Goal: Task Accomplishment & Management: Manage account settings

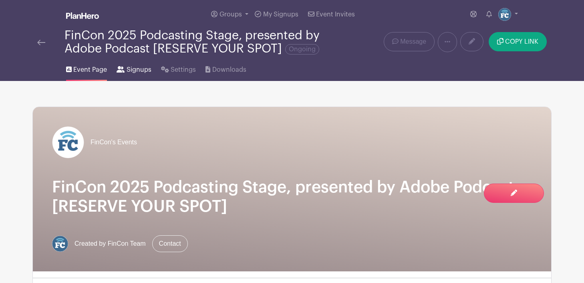
click at [128, 70] on span "Signups" at bounding box center [139, 70] width 25 height 10
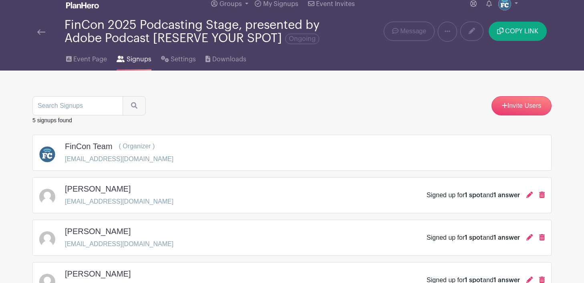
scroll to position [0, 0]
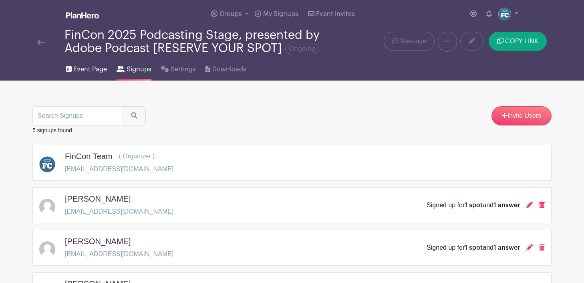
click at [93, 70] on span "Event Page" at bounding box center [90, 69] width 34 height 10
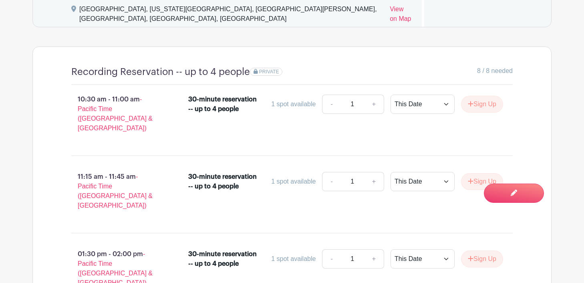
scroll to position [627, 0]
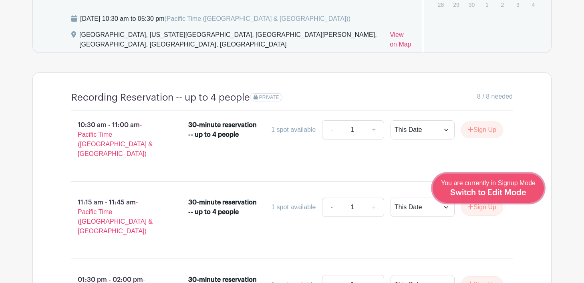
click at [499, 188] on div "You are currently in Signup Mode Switch to Edit Mode" at bounding box center [488, 188] width 95 height 20
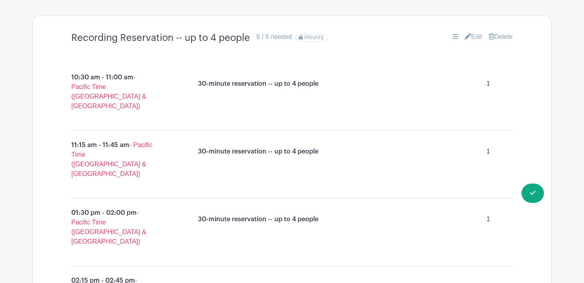
scroll to position [698, 0]
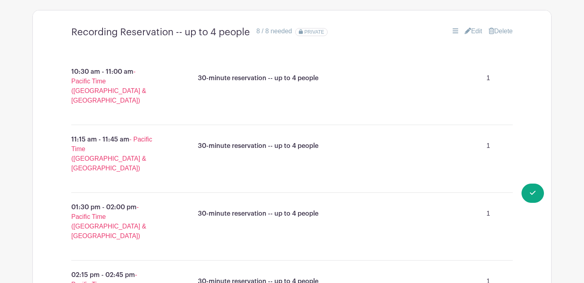
click at [471, 30] on link "Edit" at bounding box center [474, 31] width 18 height 10
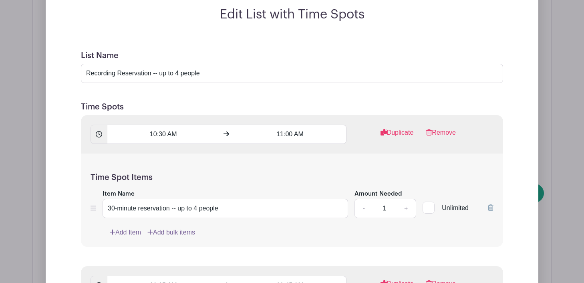
scroll to position [797, 0]
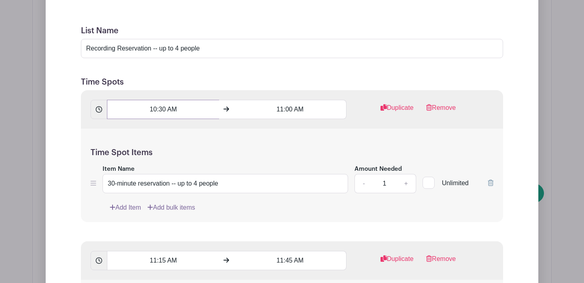
click at [162, 111] on input "10:30 AM" at bounding box center [163, 109] width 112 height 19
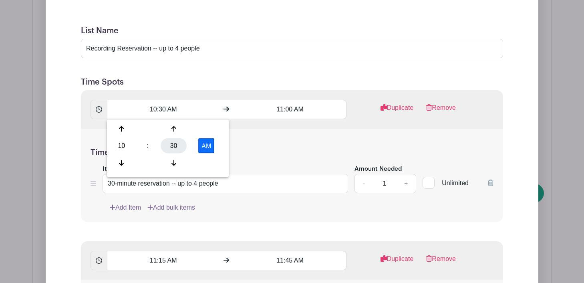
click at [174, 145] on div "30" at bounding box center [174, 145] width 26 height 15
click at [148, 164] on div "45" at bounding box center [151, 162] width 27 height 15
type input "10:45 AM"
click at [292, 110] on input "11:00 AM" at bounding box center [290, 109] width 112 height 19
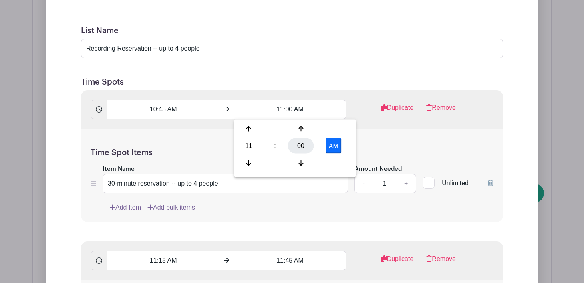
click at [302, 140] on div "00" at bounding box center [301, 145] width 26 height 15
click at [338, 125] on div "15" at bounding box center [338, 128] width 27 height 15
type input "11:15 AM"
click at [376, 132] on div "Time Spot Items Item Name 30-minute reservation -- up to 4 people Amount Needed…" at bounding box center [292, 175] width 422 height 93
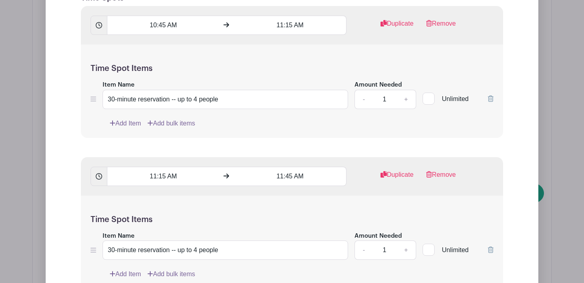
scroll to position [882, 0]
click at [165, 177] on input "11:15 AM" at bounding box center [163, 175] width 112 height 19
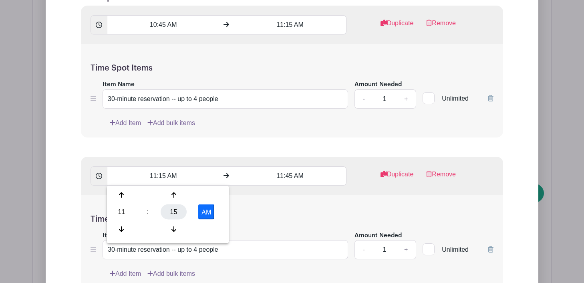
click at [173, 211] on div "15" at bounding box center [174, 211] width 26 height 15
click at [177, 210] on div "30" at bounding box center [181, 211] width 27 height 15
type input "11:30 AM"
click at [279, 176] on input "11:45 AM" at bounding box center [290, 175] width 112 height 19
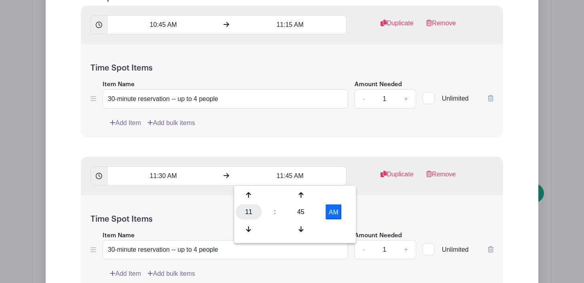
click at [251, 213] on div "11" at bounding box center [249, 211] width 26 height 15
click at [246, 196] on div "12" at bounding box center [249, 194] width 27 height 15
click at [300, 209] on div "45" at bounding box center [301, 211] width 26 height 15
click at [248, 199] on div "00" at bounding box center [249, 194] width 27 height 15
click at [340, 209] on button "AM" at bounding box center [334, 211] width 16 height 15
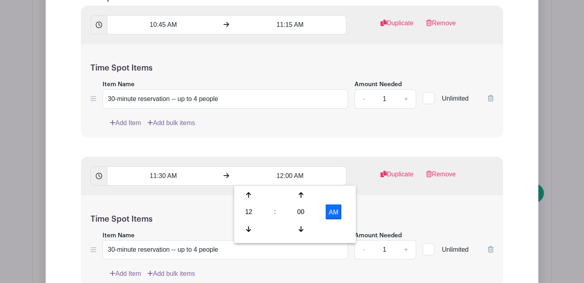
type input "12:00 PM"
click at [365, 203] on div "Time Spot Items Item Name 30-minute reservation -- up to 4 people Amount Needed…" at bounding box center [292, 241] width 422 height 93
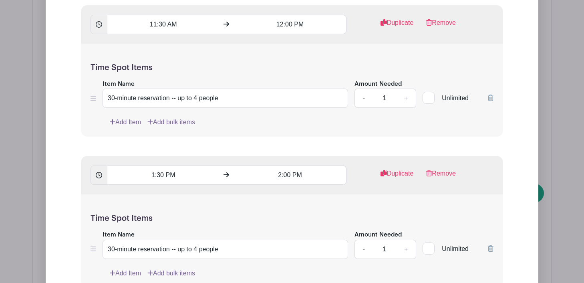
scroll to position [1035, 0]
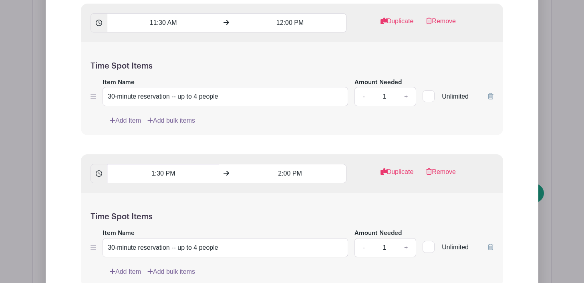
click at [159, 174] on input "1:30 PM" at bounding box center [163, 173] width 112 height 19
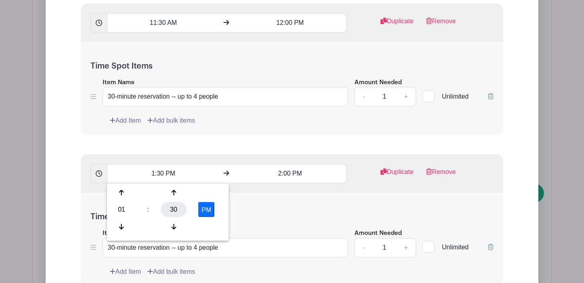
click at [170, 211] on div "30" at bounding box center [174, 209] width 26 height 15
click at [147, 225] on div "45" at bounding box center [151, 226] width 27 height 15
type input "1:45 PM"
click at [289, 177] on input "2:00 PM" at bounding box center [290, 173] width 112 height 19
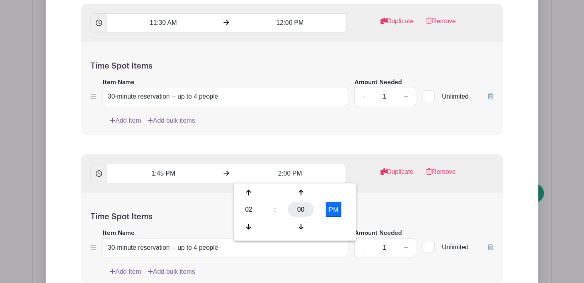
click at [303, 207] on div "00" at bounding box center [301, 209] width 26 height 15
click at [338, 195] on div "15" at bounding box center [338, 192] width 27 height 15
type input "2:15 PM"
click at [362, 196] on div "Time Spot Items Item Name 30-minute reservation -- up to 4 people Amount Needed…" at bounding box center [292, 239] width 422 height 93
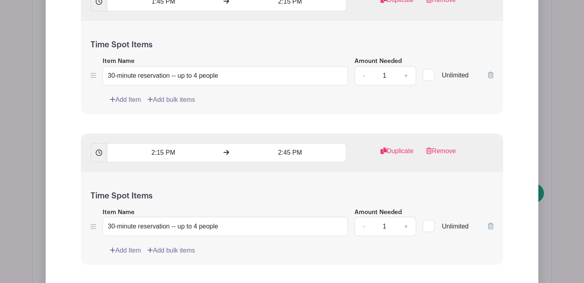
scroll to position [1220, 0]
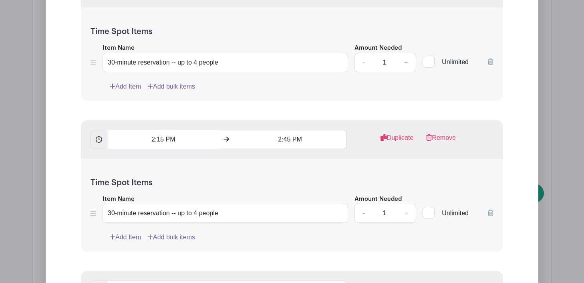
click at [161, 139] on input "2:15 PM" at bounding box center [163, 139] width 112 height 19
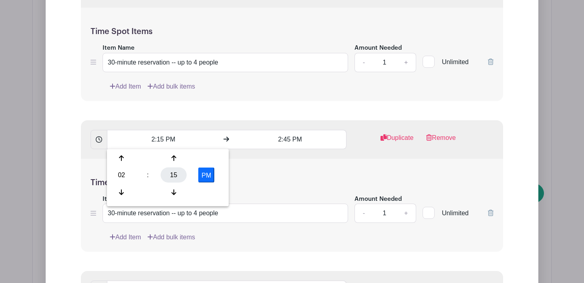
click at [172, 172] on div "15" at bounding box center [174, 174] width 26 height 15
click at [179, 174] on div "30" at bounding box center [181, 174] width 27 height 15
type input "2:30 PM"
click at [279, 141] on input "2:45 PM" at bounding box center [290, 139] width 112 height 19
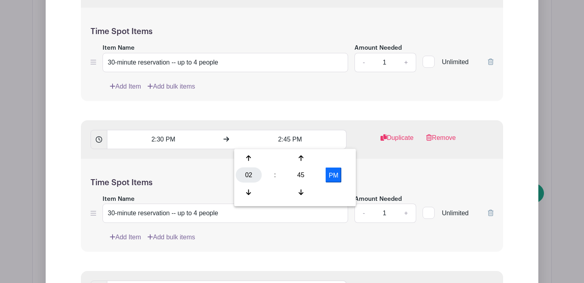
click at [251, 169] on div "02" at bounding box center [249, 174] width 26 height 15
click at [335, 157] on div "03" at bounding box center [338, 158] width 27 height 15
click at [288, 144] on input "3:45 PM" at bounding box center [290, 139] width 112 height 19
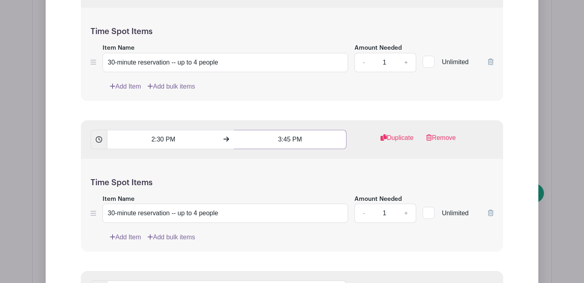
click at [287, 140] on input "3:45 PM" at bounding box center [290, 139] width 112 height 19
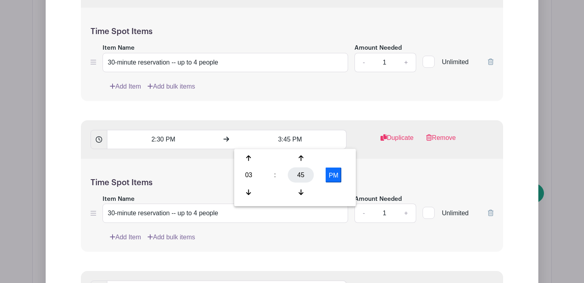
click at [300, 174] on div "45" at bounding box center [301, 174] width 26 height 15
click at [251, 161] on div "00" at bounding box center [249, 158] width 27 height 15
type input "3:00 PM"
click at [374, 170] on div "Time Spot Items Item Name 30-minute reservation -- up to 4 people Amount Needed…" at bounding box center [292, 205] width 422 height 93
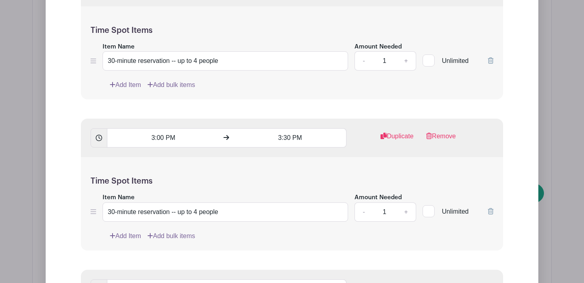
scroll to position [1377, 0]
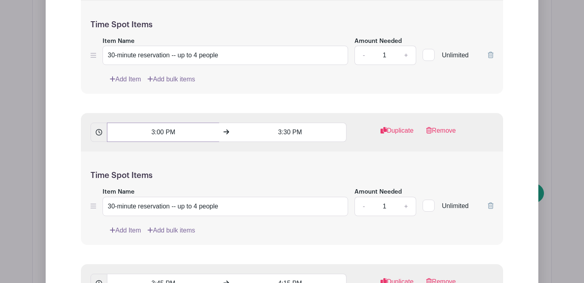
click at [158, 134] on input "3:00 PM" at bounding box center [163, 132] width 112 height 19
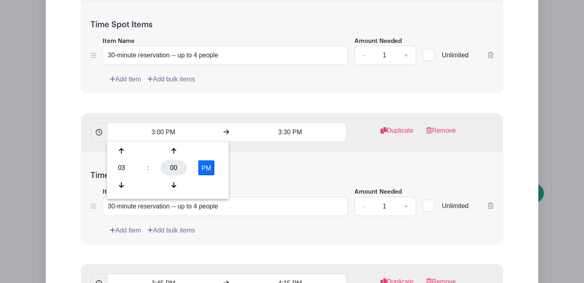
click at [173, 166] on div "00" at bounding box center [174, 167] width 26 height 15
click at [209, 151] on div "15" at bounding box center [210, 150] width 27 height 15
type input "3:15 PM"
click at [288, 135] on input "3:30 PM" at bounding box center [290, 132] width 112 height 19
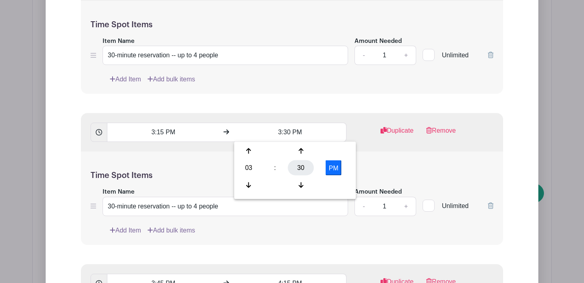
click at [301, 166] on div "30" at bounding box center [301, 167] width 26 height 15
click at [280, 187] on div "45" at bounding box center [279, 184] width 27 height 15
type input "3:45 PM"
click at [368, 157] on div "Time Spot Items Item Name 30-minute reservation -- up to 4 people Amount Needed…" at bounding box center [292, 197] width 422 height 93
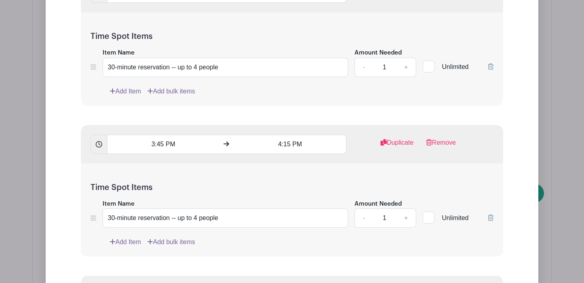
scroll to position [1524, 0]
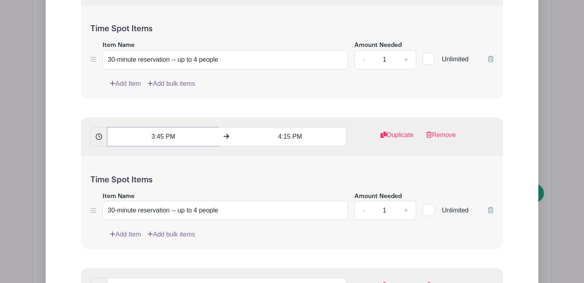
click at [153, 136] on input "3:45 PM" at bounding box center [163, 136] width 112 height 19
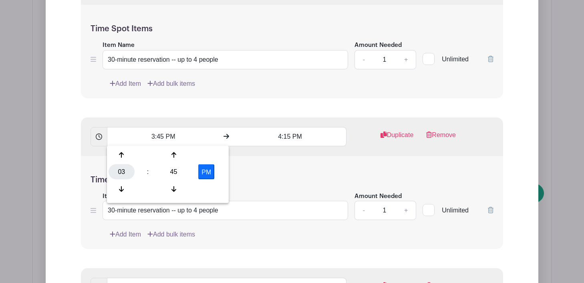
click at [116, 173] on div "03" at bounding box center [122, 171] width 26 height 15
click at [120, 173] on div "04" at bounding box center [122, 171] width 27 height 15
click at [178, 172] on div "45" at bounding box center [174, 171] width 26 height 15
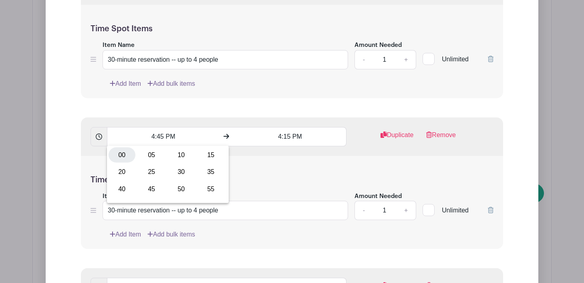
click at [127, 153] on div "00" at bounding box center [122, 154] width 27 height 15
type input "4:00 PM"
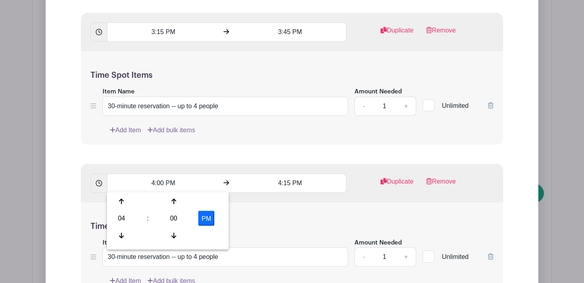
scroll to position [1483, 0]
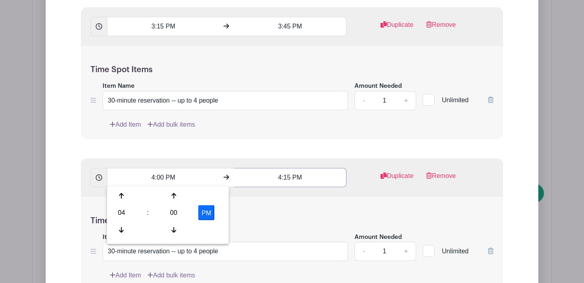
click at [288, 178] on input "4:15 PM" at bounding box center [290, 177] width 112 height 19
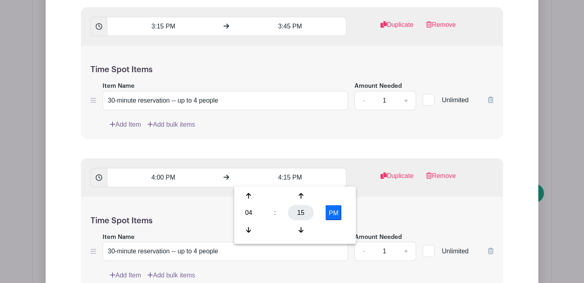
click at [302, 207] on div "15" at bounding box center [301, 212] width 26 height 15
click at [306, 213] on div "30" at bounding box center [308, 212] width 27 height 15
type input "4:30 PM"
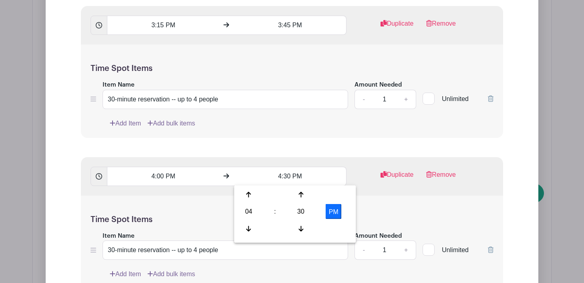
click at [223, 210] on div "Time Spot Items Item Name 30-minute reservation -- up to 4 people Amount Needed…" at bounding box center [292, 241] width 422 height 93
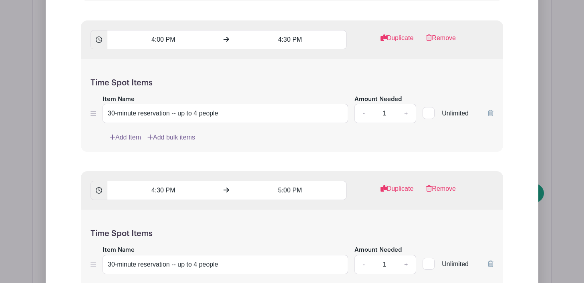
scroll to position [1623, 0]
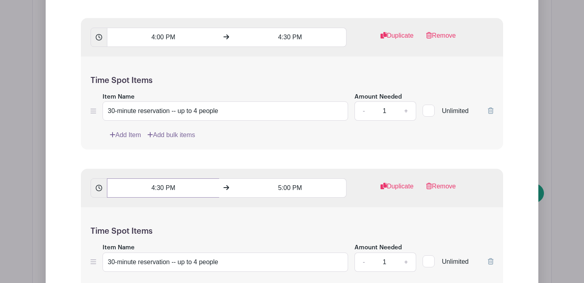
click at [160, 188] on input "4:30 PM" at bounding box center [163, 187] width 112 height 19
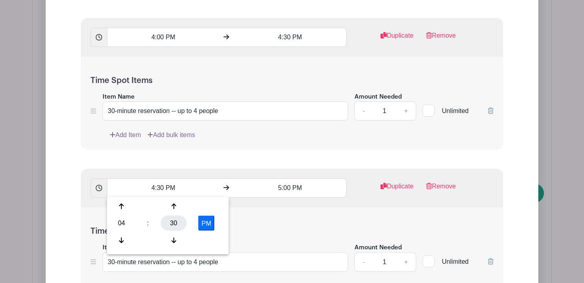
click at [170, 224] on div "30" at bounding box center [174, 222] width 26 height 15
click at [153, 240] on div "45" at bounding box center [151, 239] width 27 height 15
type input "4:45 PM"
click at [264, 215] on div "Time Spot Items Item Name 30-minute reservation -- up to 4 people Amount Needed…" at bounding box center [292, 253] width 422 height 93
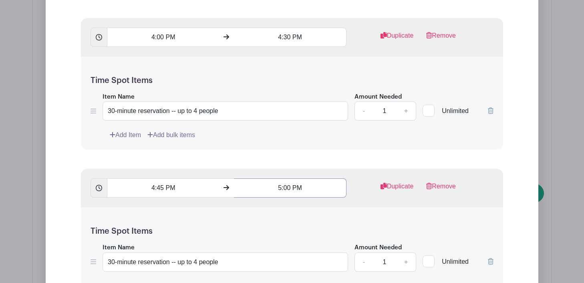
click at [286, 189] on input "5:00 PM" at bounding box center [290, 187] width 112 height 19
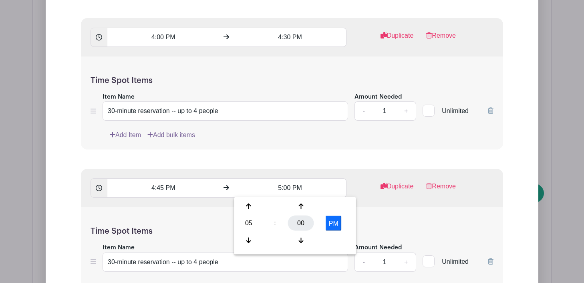
click at [299, 222] on div "00" at bounding box center [301, 222] width 26 height 15
click at [338, 206] on div "15" at bounding box center [338, 206] width 27 height 15
type input "5:15 PM"
click at [364, 205] on div "4:45 PM 5:15 PM Duplicate Remove" at bounding box center [292, 188] width 422 height 38
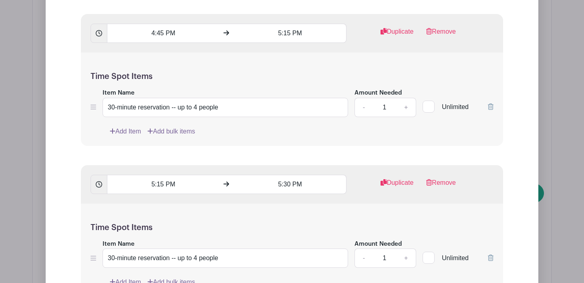
scroll to position [1785, 0]
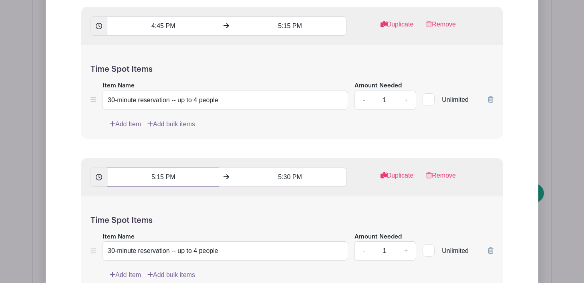
click at [161, 177] on input "5:15 PM" at bounding box center [163, 176] width 112 height 19
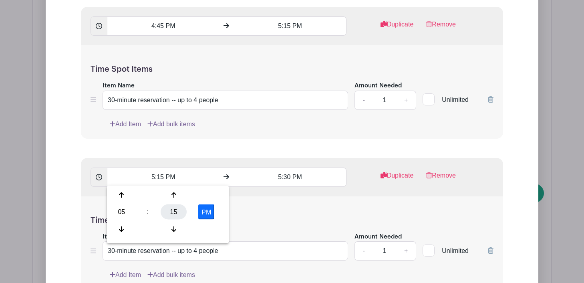
click at [175, 211] on div "15" at bounding box center [174, 211] width 26 height 15
click at [179, 210] on div "30" at bounding box center [181, 211] width 27 height 15
type input "5:30 PM"
click at [280, 176] on input "5:30 PM" at bounding box center [290, 176] width 112 height 19
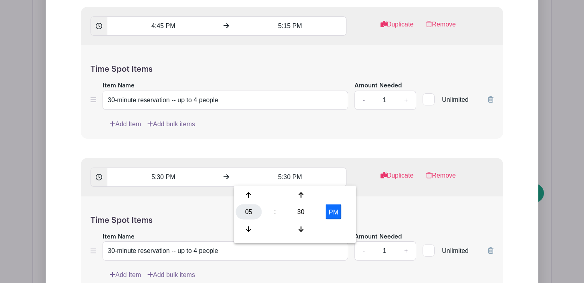
click at [246, 213] on div "05" at bounding box center [249, 211] width 26 height 15
click at [389, 202] on div "Time Spot Items Item Name 30-minute reservation -- up to 4 people Amount Needed…" at bounding box center [292, 242] width 422 height 93
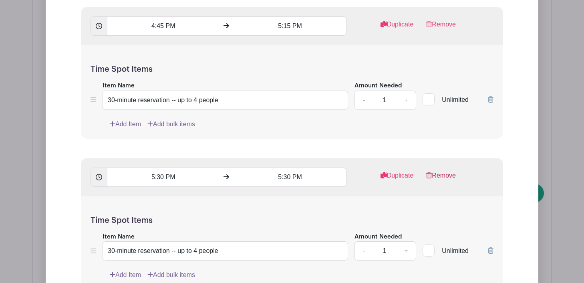
click at [451, 171] on link "Remove" at bounding box center [441, 179] width 30 height 16
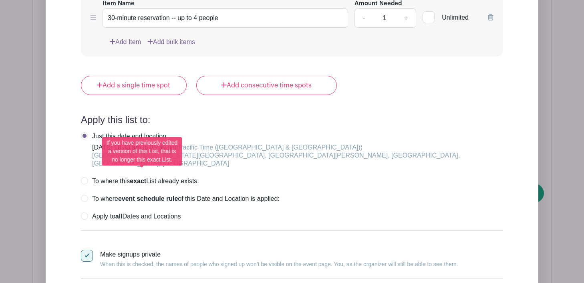
scroll to position [1871, 0]
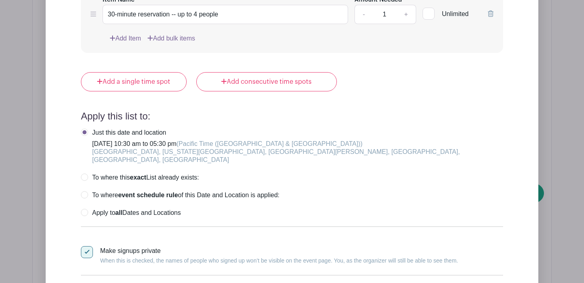
click at [85, 209] on label "Apply to all Dates and Locations" at bounding box center [131, 213] width 100 height 8
radio input "true"
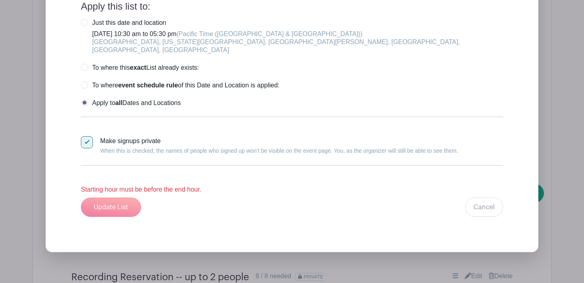
scroll to position [1984, 0]
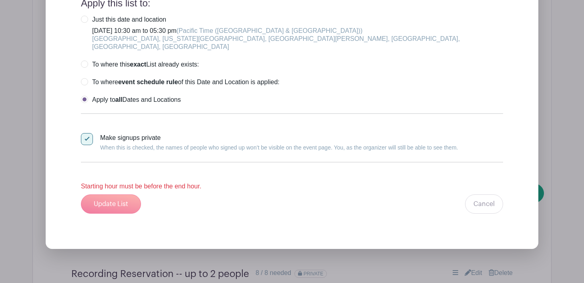
click at [112, 199] on div "Update List Cancel" at bounding box center [292, 203] width 422 height 19
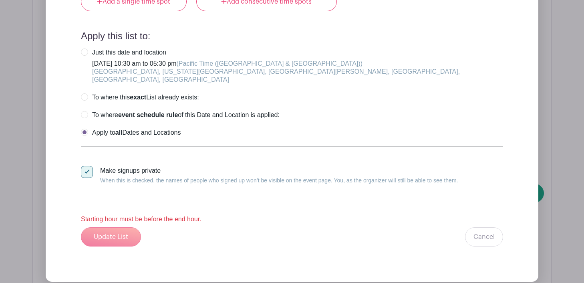
scroll to position [1967, 0]
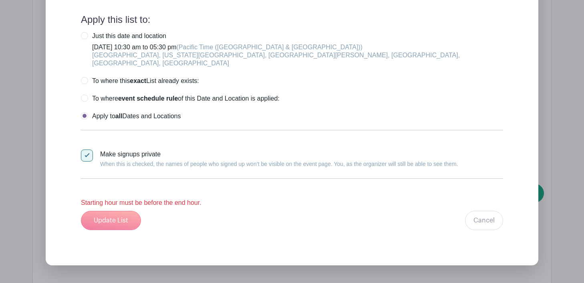
click at [87, 34] on label "Just this date and location [DATE] 10:30 am to 05:30 pm (Pacific Time ([GEOGRAP…" at bounding box center [292, 49] width 422 height 35
radio input "true"
click at [85, 112] on label "Apply to all Dates and Locations" at bounding box center [131, 116] width 100 height 8
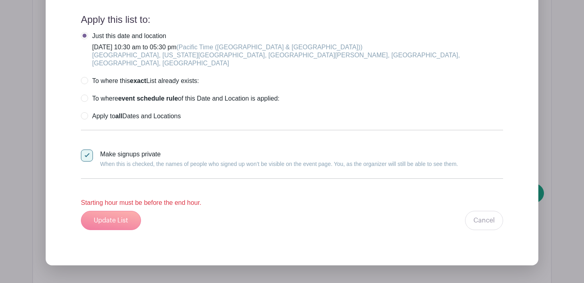
radio input "true"
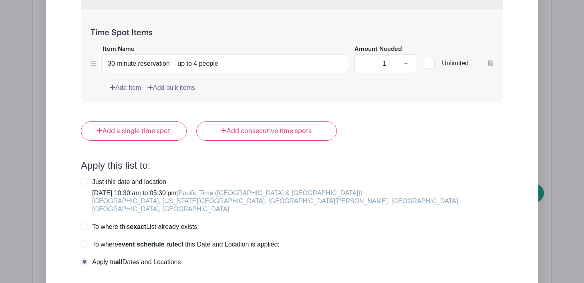
scroll to position [1822, 0]
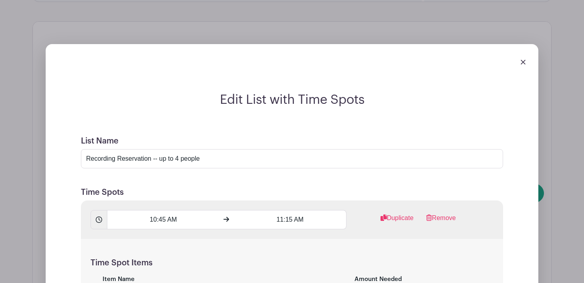
scroll to position [695, 0]
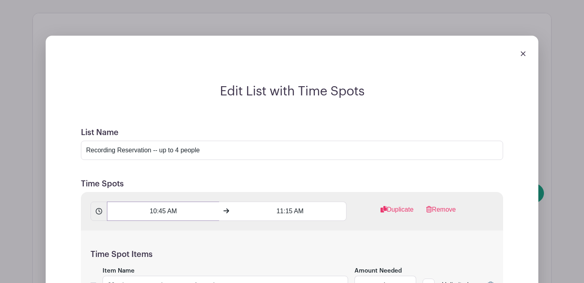
click at [167, 210] on input "10:45 AM" at bounding box center [163, 210] width 112 height 19
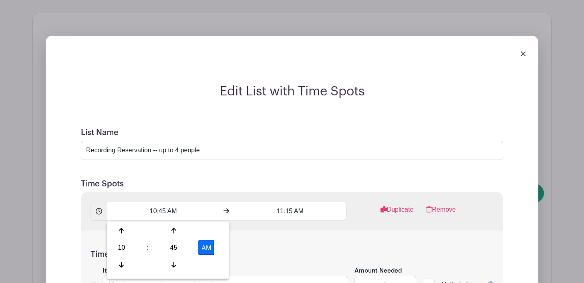
click at [205, 246] on button "AM" at bounding box center [206, 247] width 16 height 15
click at [206, 246] on button "PM" at bounding box center [206, 247] width 16 height 15
type input "10:45 AM"
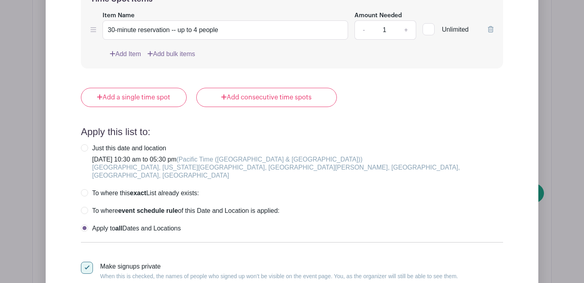
scroll to position [1856, 0]
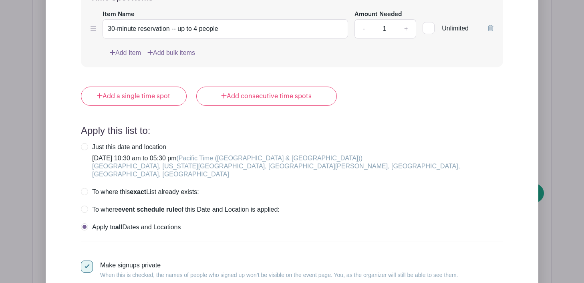
click at [84, 144] on label "Just this date and location [DATE] 10:30 am to 05:30 pm (Pacific Time ([GEOGRAP…" at bounding box center [292, 160] width 422 height 35
radio input "true"
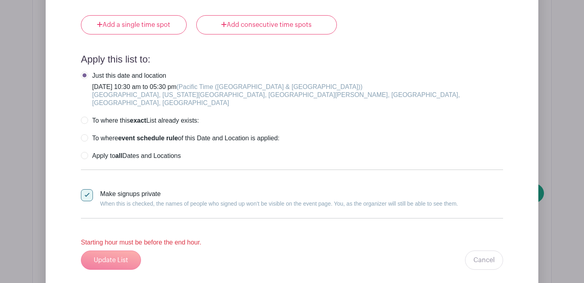
scroll to position [1929, 0]
click at [86, 151] on label "Apply to all Dates and Locations" at bounding box center [131, 155] width 100 height 8
radio input "true"
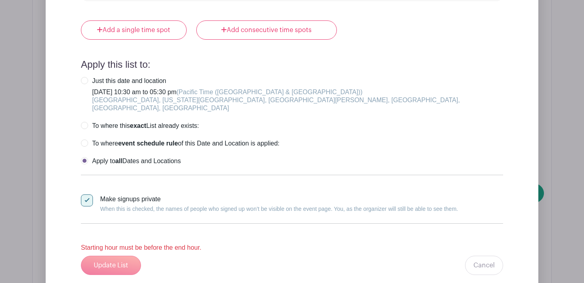
scroll to position [1925, 0]
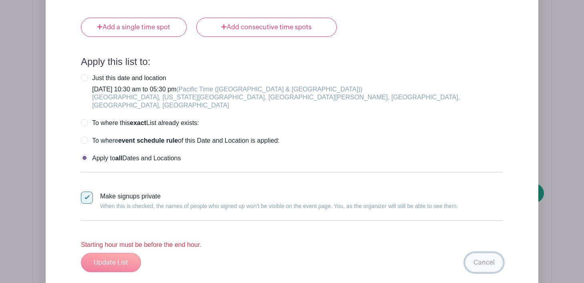
click at [497, 254] on link "Cancel" at bounding box center [484, 262] width 38 height 19
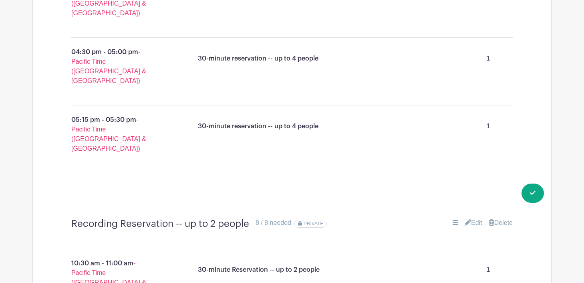
scroll to position [1125, 0]
click at [469, 217] on link "Edit" at bounding box center [474, 222] width 18 height 10
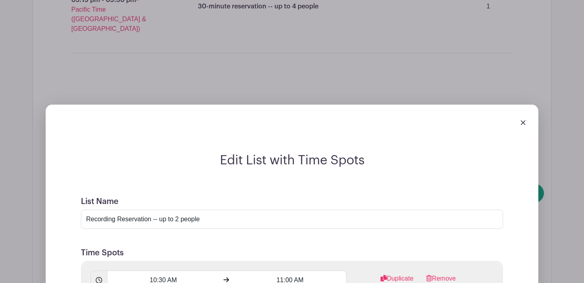
scroll to position [1244, 0]
click at [162, 270] on input "10:30 AM" at bounding box center [163, 279] width 112 height 19
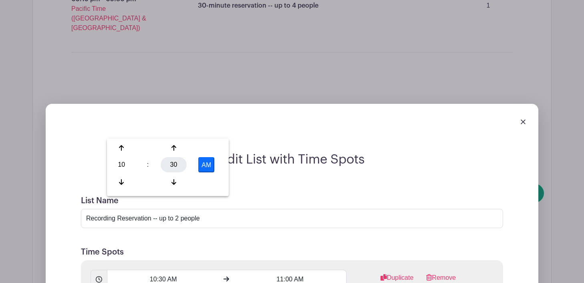
click at [170, 158] on div "30" at bounding box center [174, 164] width 26 height 15
click at [149, 180] on div "45" at bounding box center [151, 181] width 27 height 15
type input "10:45 AM"
click at [288, 270] on input "11:00 AM" at bounding box center [290, 279] width 112 height 19
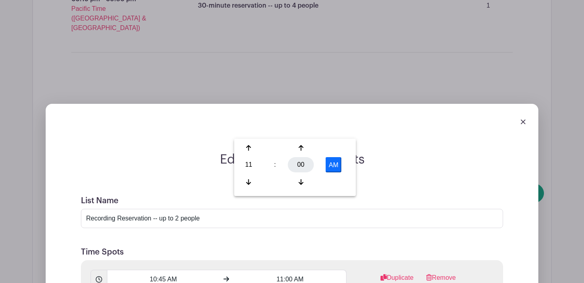
click at [298, 161] on div "00" at bounding box center [301, 164] width 26 height 15
click at [336, 146] on div "15" at bounding box center [338, 147] width 27 height 15
type input "11:15 AM"
click at [361, 273] on div "Duplicate" at bounding box center [386, 281] width 67 height 16
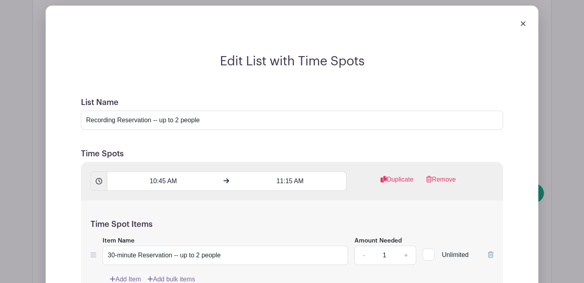
scroll to position [1348, 0]
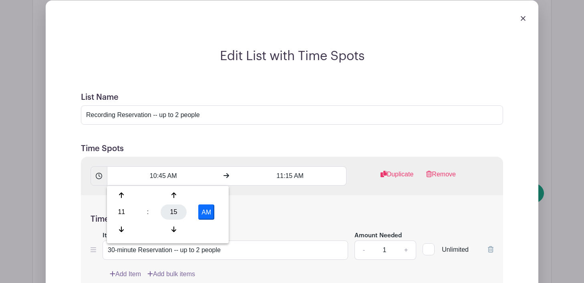
click at [172, 208] on div "15" at bounding box center [174, 211] width 26 height 15
click at [181, 212] on div "30" at bounding box center [181, 211] width 27 height 15
type input "11:30 AM"
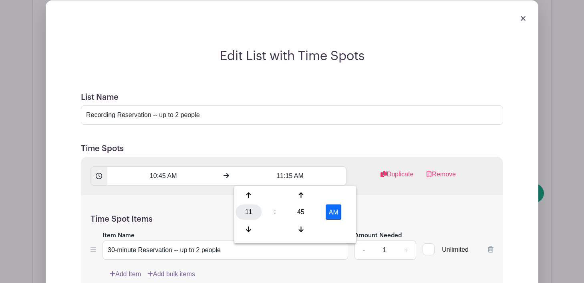
click at [250, 210] on div "11" at bounding box center [249, 211] width 26 height 15
click at [250, 194] on div "12" at bounding box center [249, 194] width 27 height 15
click at [304, 211] on div "45" at bounding box center [301, 211] width 26 height 15
click at [250, 195] on div "00" at bounding box center [249, 194] width 27 height 15
click at [331, 211] on button "AM" at bounding box center [334, 211] width 16 height 15
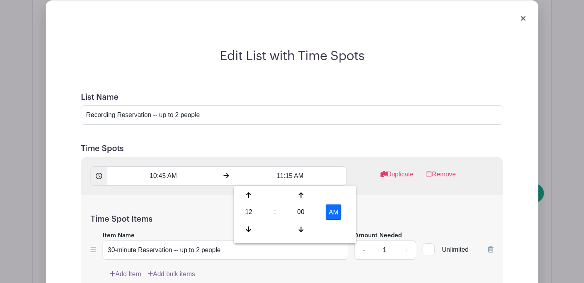
type input "12:00 PM"
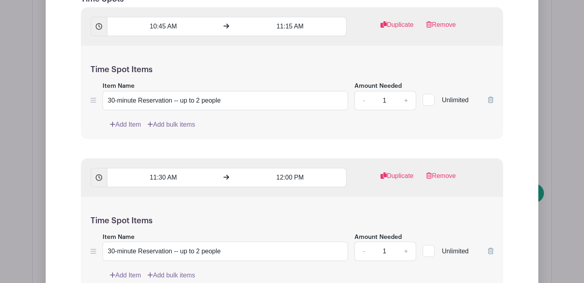
scroll to position [1498, 0]
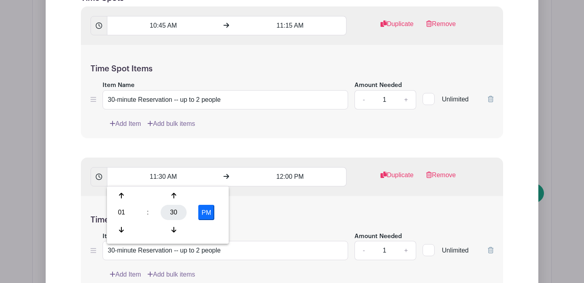
click at [170, 210] on div "30" at bounding box center [174, 212] width 26 height 15
click at [151, 228] on div "45" at bounding box center [151, 229] width 27 height 15
type input "1:45 PM"
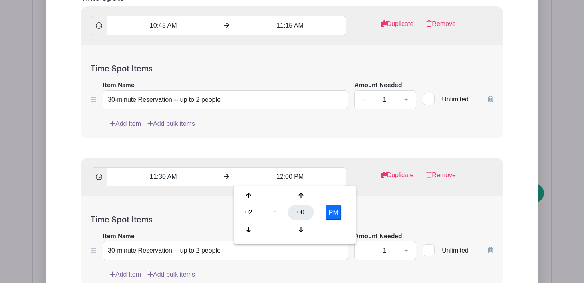
click at [301, 209] on div "00" at bounding box center [301, 212] width 26 height 15
click at [336, 193] on div "15" at bounding box center [338, 195] width 27 height 15
type input "2:15 PM"
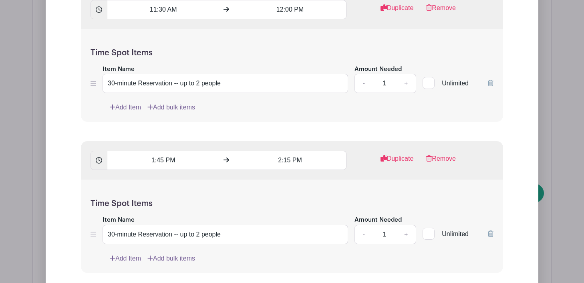
scroll to position [1667, 0]
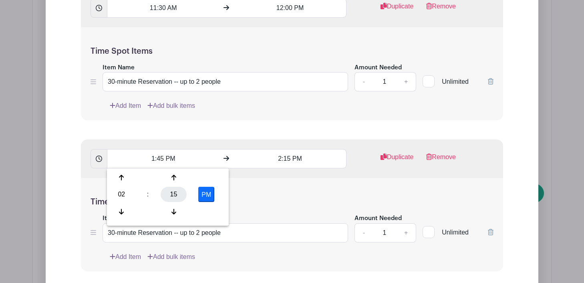
click at [176, 192] on div "15" at bounding box center [174, 194] width 26 height 15
click at [181, 193] on div "30" at bounding box center [181, 194] width 27 height 15
type input "2:30 PM"
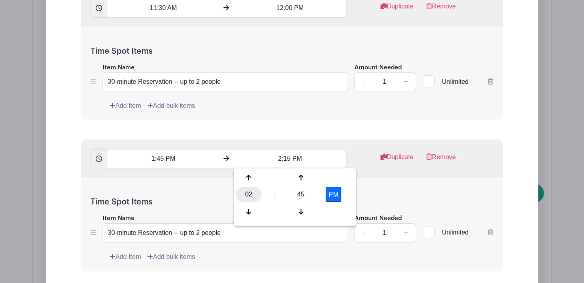
click at [246, 196] on div "02" at bounding box center [249, 194] width 26 height 15
click at [339, 176] on div "03" at bounding box center [338, 177] width 27 height 15
click at [300, 189] on div "45" at bounding box center [301, 194] width 26 height 15
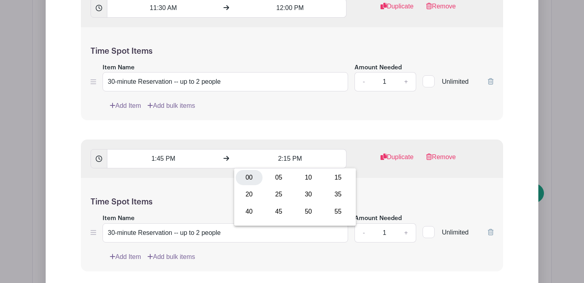
click at [250, 178] on div "00" at bounding box center [249, 177] width 27 height 15
type input "3:00 PM"
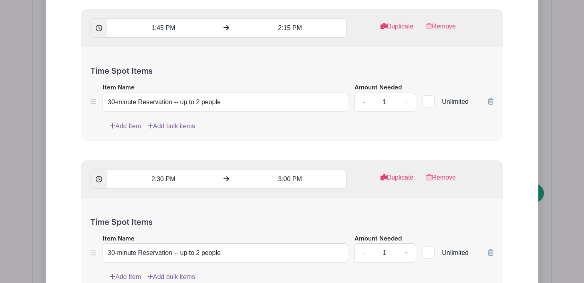
scroll to position [1804, 0]
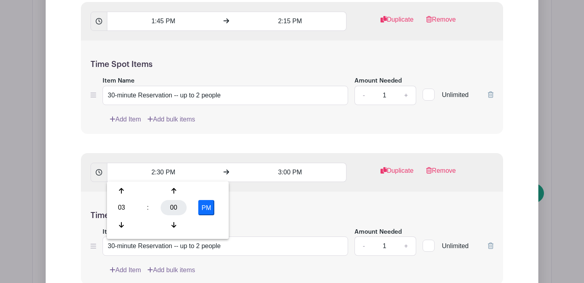
click at [172, 204] on div "00" at bounding box center [174, 207] width 26 height 15
click at [211, 190] on div "15" at bounding box center [210, 190] width 27 height 15
type input "3:15 PM"
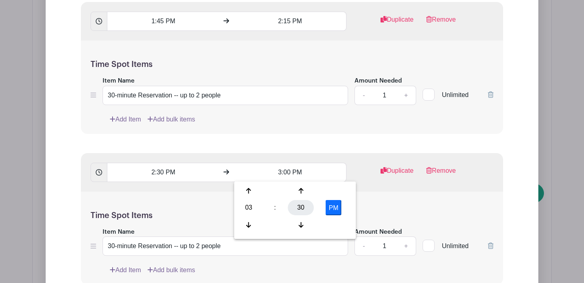
click at [303, 210] on div "30" at bounding box center [301, 207] width 26 height 15
click at [276, 224] on div "45" at bounding box center [279, 224] width 27 height 15
type input "3:45 PM"
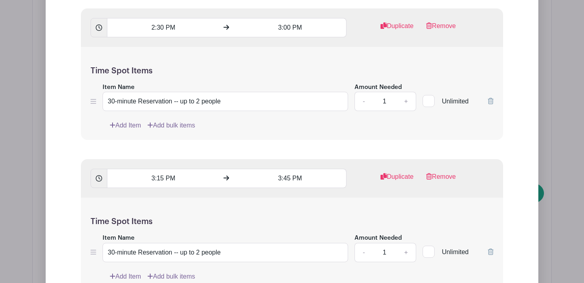
scroll to position [1954, 0]
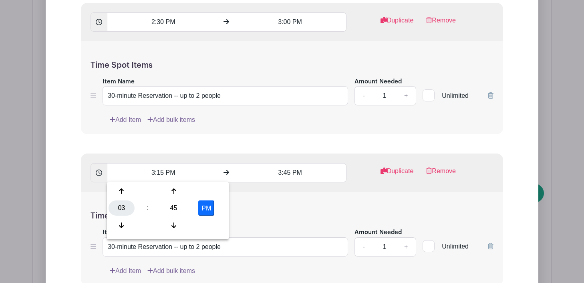
click at [123, 209] on div "03" at bounding box center [122, 207] width 26 height 15
click at [125, 209] on div "04" at bounding box center [122, 207] width 27 height 15
click at [176, 209] on div "45" at bounding box center [174, 207] width 26 height 15
click at [123, 191] on div "00" at bounding box center [122, 190] width 27 height 15
type input "4:00 PM"
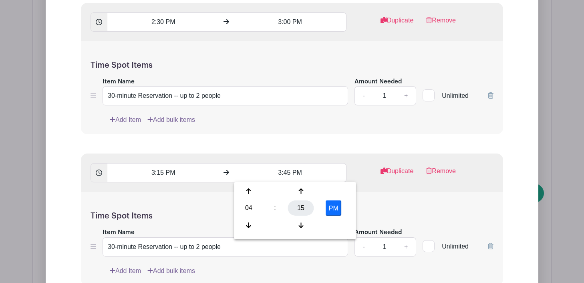
click at [306, 207] on div "15" at bounding box center [301, 207] width 26 height 15
click at [312, 205] on div "30" at bounding box center [308, 207] width 27 height 15
type input "4:30 PM"
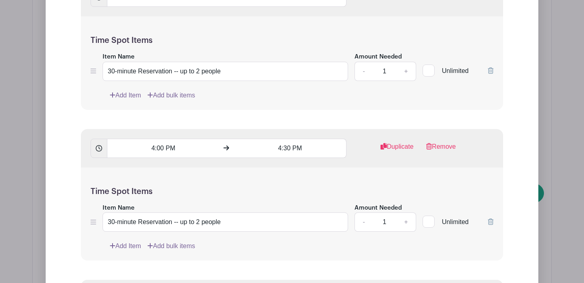
scroll to position [2131, 0]
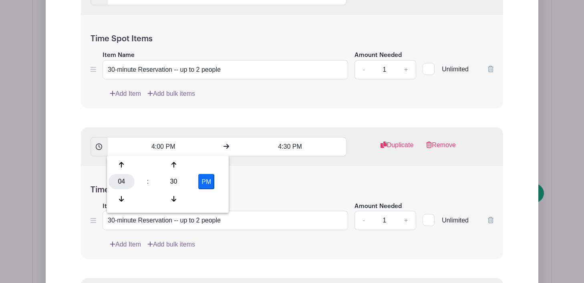
click at [119, 179] on div "04" at bounding box center [122, 181] width 26 height 15
click at [153, 181] on div "05" at bounding box center [151, 181] width 27 height 15
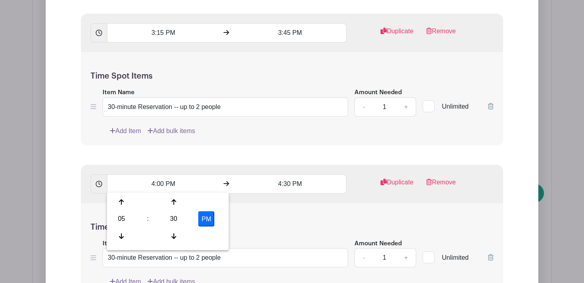
scroll to position [2096, 0]
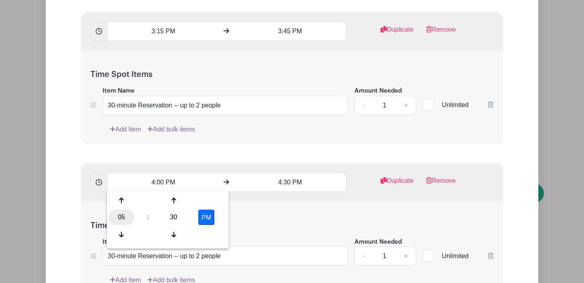
click at [121, 213] on div "05" at bounding box center [122, 216] width 26 height 15
click at [125, 217] on div "04" at bounding box center [122, 216] width 27 height 15
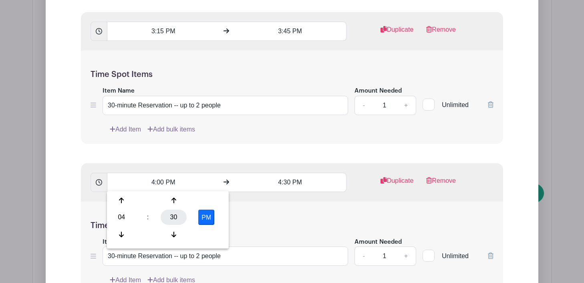
click at [171, 213] on div "30" at bounding box center [174, 216] width 26 height 15
click at [151, 232] on div "45" at bounding box center [151, 234] width 27 height 15
type input "4:45 PM"
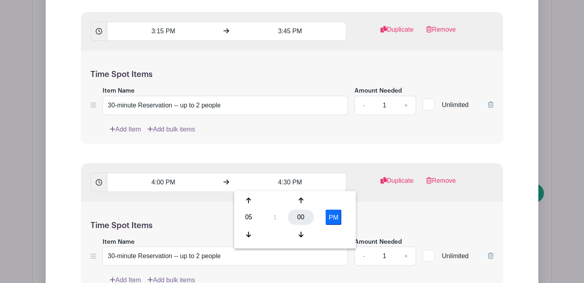
click at [298, 213] on div "00" at bounding box center [301, 216] width 26 height 15
click at [338, 199] on div "15" at bounding box center [338, 200] width 27 height 15
type input "5:15 PM"
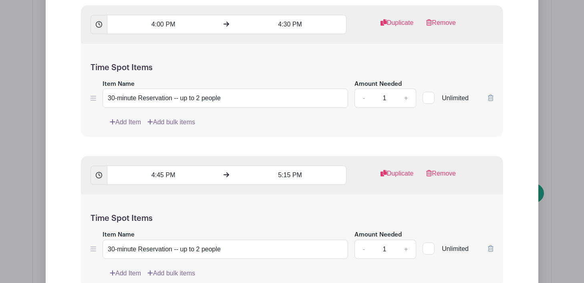
scroll to position [2251, 0]
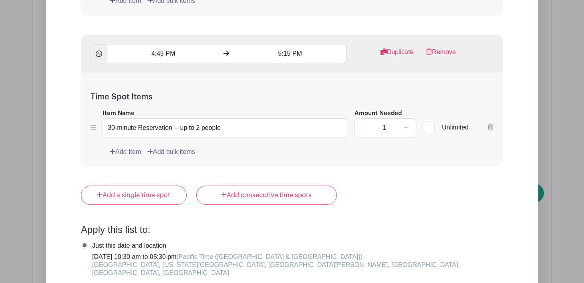
scroll to position [2379, 0]
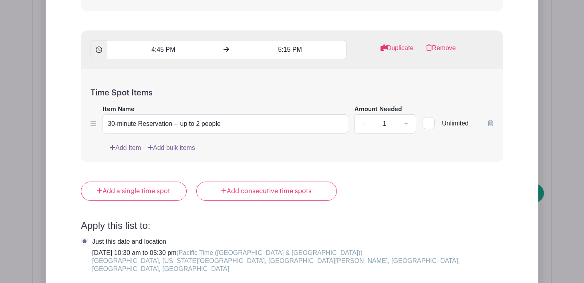
radio input "true"
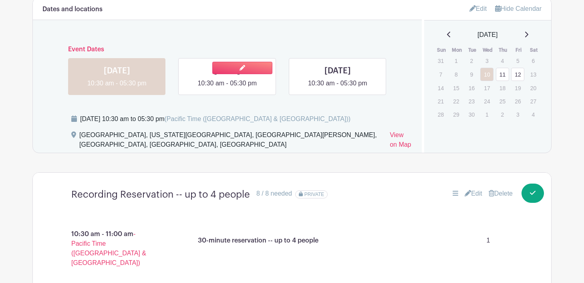
scroll to position [528, 0]
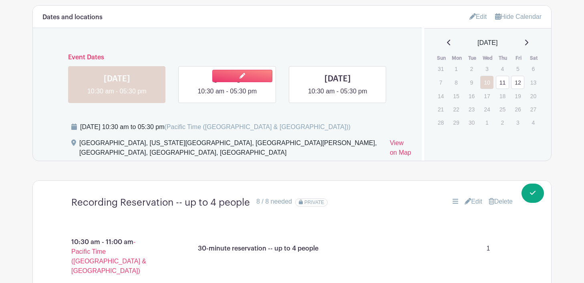
click at [227, 96] on link at bounding box center [227, 96] width 0 height 0
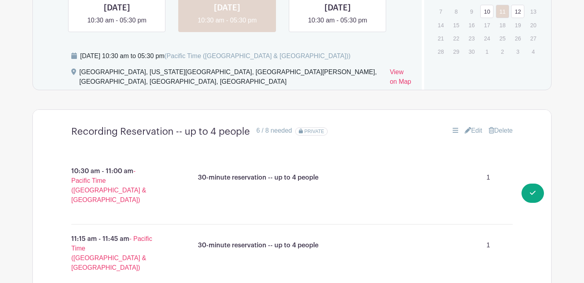
scroll to position [590, 0]
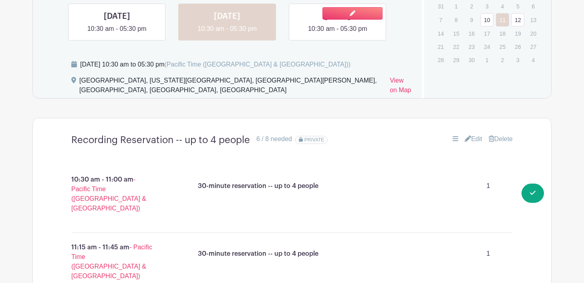
click at [338, 34] on link at bounding box center [338, 34] width 0 height 0
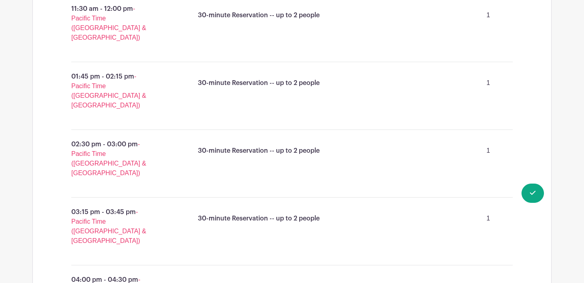
scroll to position [1467, 0]
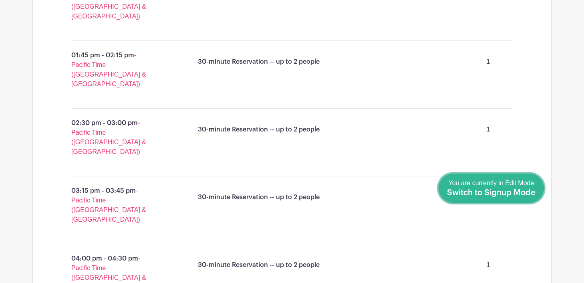
click at [526, 189] on span "Switch to Signup Mode" at bounding box center [491, 193] width 89 height 8
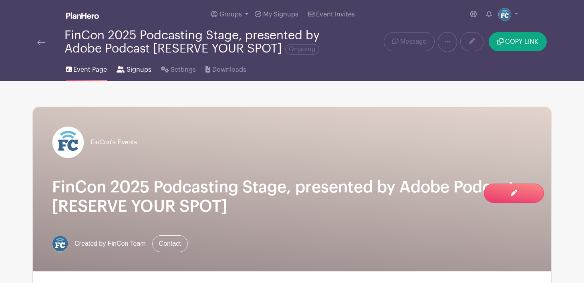
click at [128, 68] on span "Signups" at bounding box center [139, 70] width 25 height 10
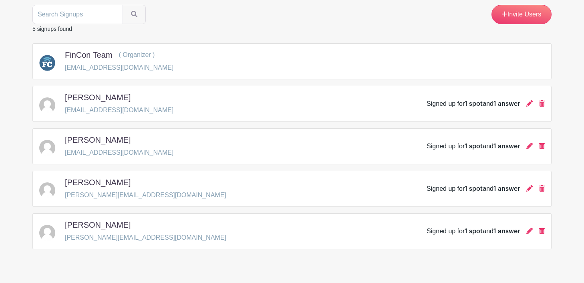
scroll to position [103, 0]
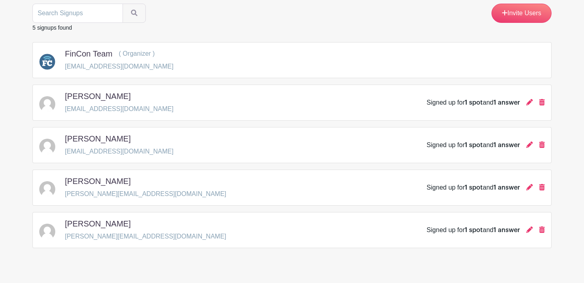
click at [197, 104] on div "[PERSON_NAME] [EMAIL_ADDRESS][DOMAIN_NAME] Signed up for 1 spot and 1 answer" at bounding box center [291, 102] width 505 height 22
click at [531, 103] on icon at bounding box center [529, 102] width 6 height 6
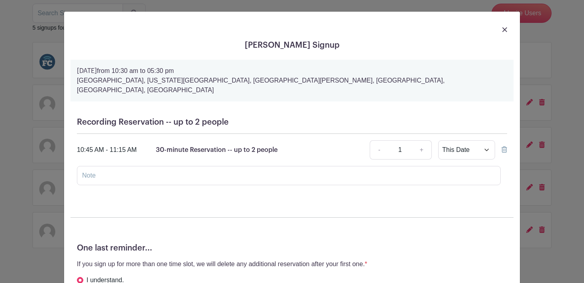
click at [504, 30] on img at bounding box center [504, 29] width 5 height 5
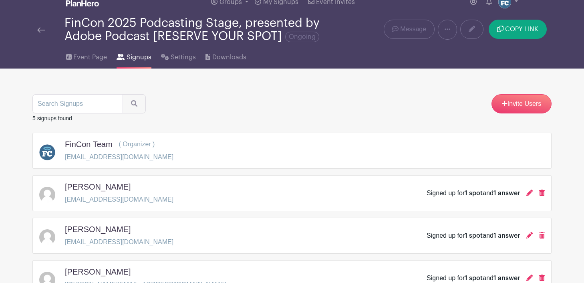
scroll to position [0, 0]
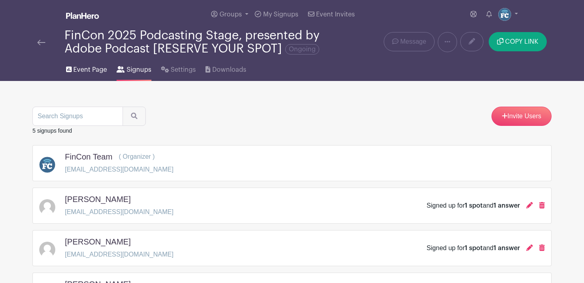
click at [89, 68] on span "Event Page" at bounding box center [90, 70] width 34 height 10
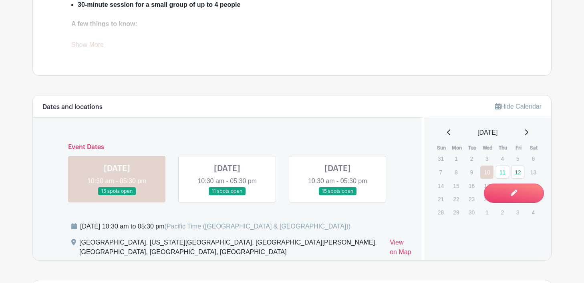
scroll to position [436, 0]
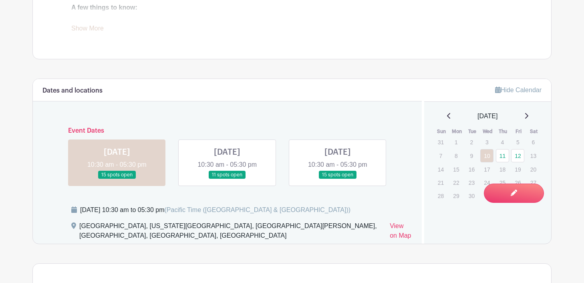
click at [227, 179] on link at bounding box center [227, 179] width 0 height 0
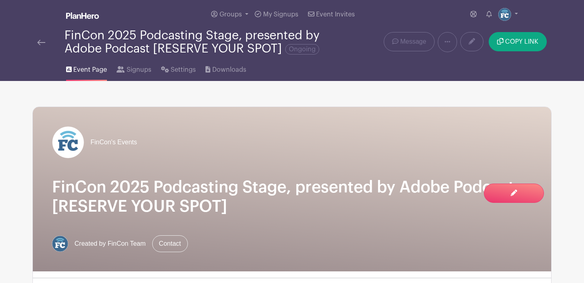
click at [42, 42] on img at bounding box center [41, 43] width 8 height 6
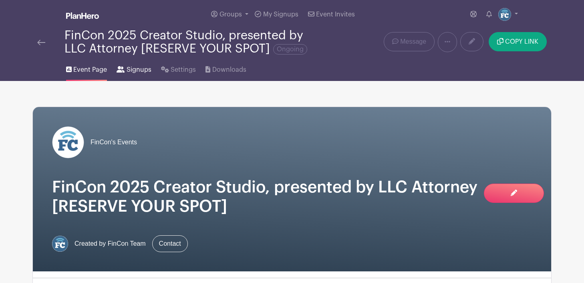
click at [127, 72] on span "Signups" at bounding box center [139, 70] width 25 height 10
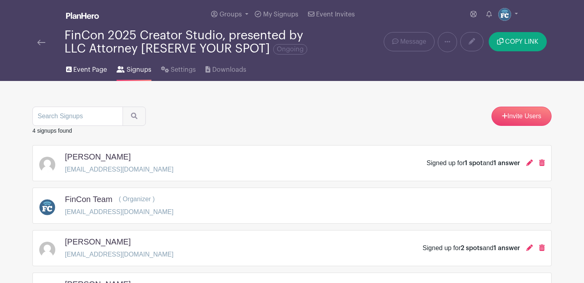
click at [89, 70] on span "Event Page" at bounding box center [90, 70] width 34 height 10
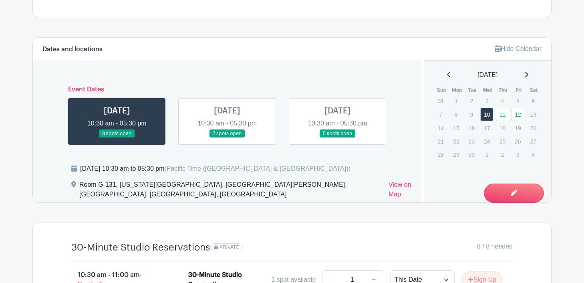
scroll to position [481, 0]
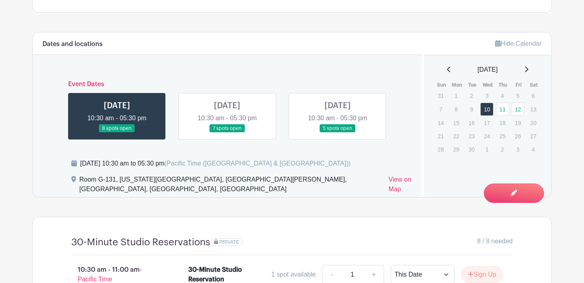
click at [338, 133] on link at bounding box center [338, 133] width 0 height 0
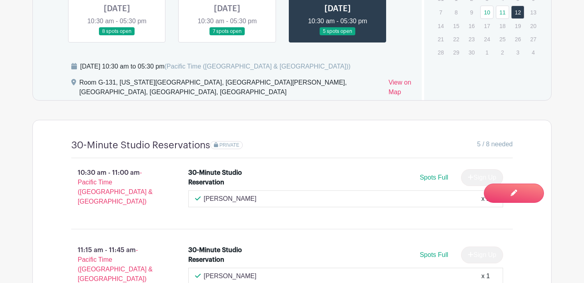
scroll to position [470, 0]
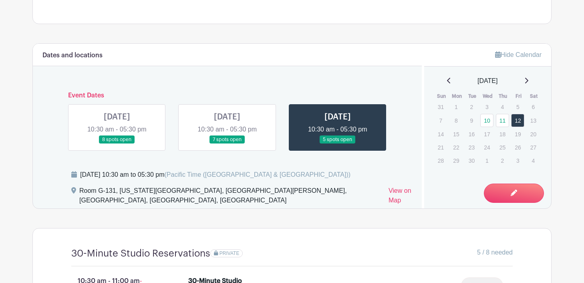
click at [227, 144] on link at bounding box center [227, 144] width 0 height 0
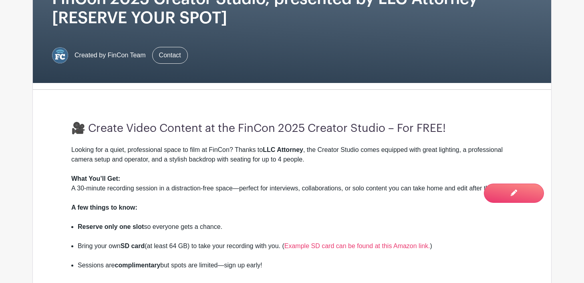
scroll to position [183, 0]
